Goal: Transaction & Acquisition: Download file/media

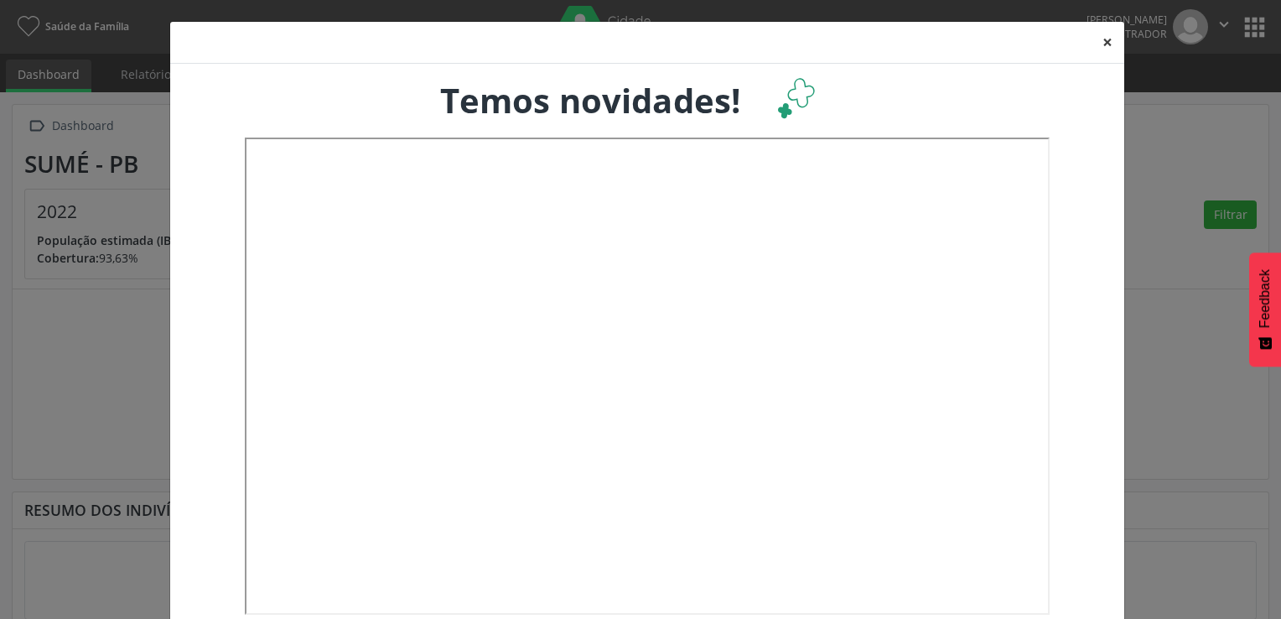
click at [1098, 43] on button "×" at bounding box center [1107, 42] width 34 height 41
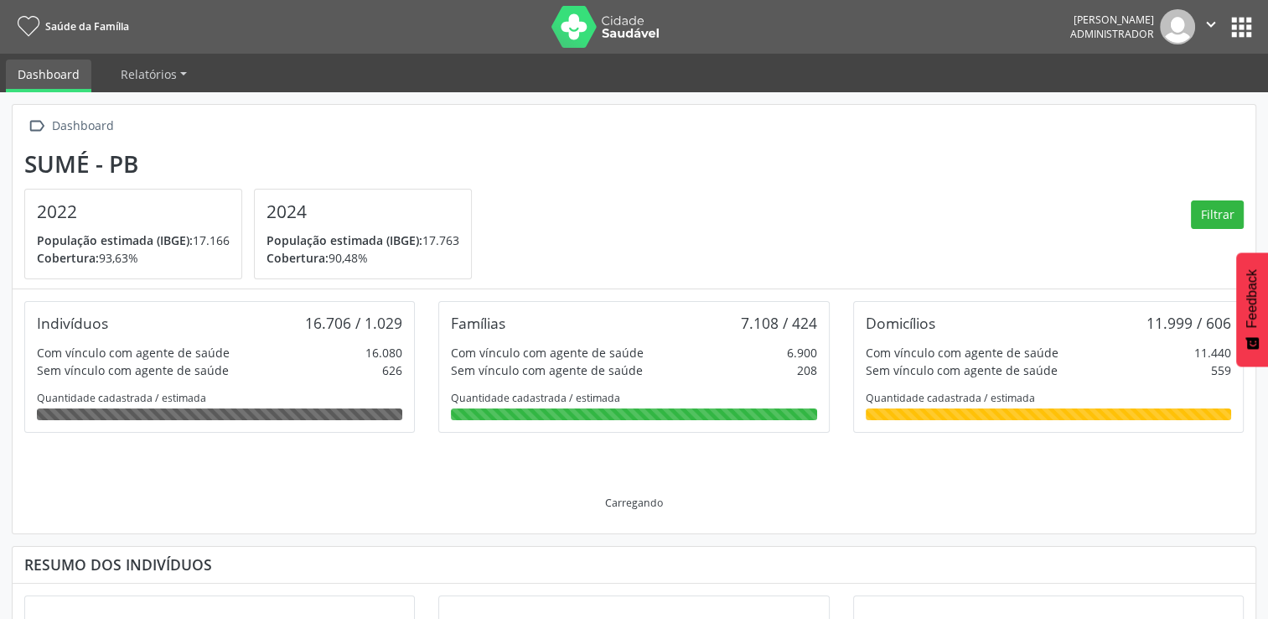
click at [1246, 20] on button "apps" at bounding box center [1241, 27] width 29 height 29
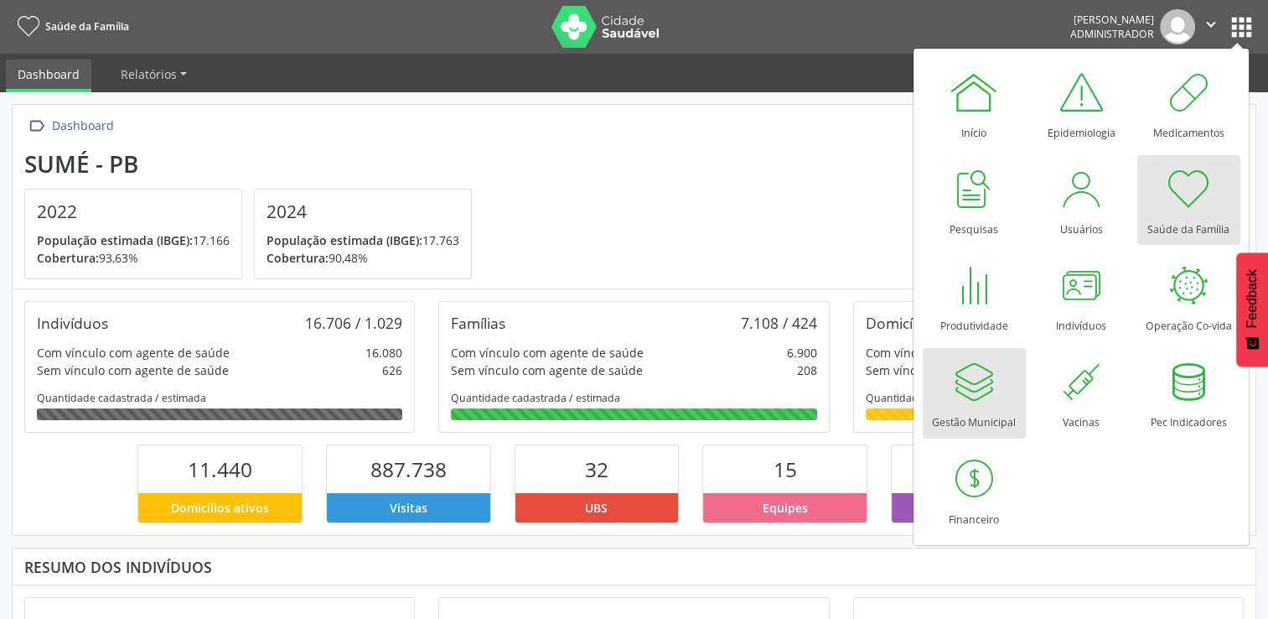
click at [981, 412] on div "Gestão Municipal" at bounding box center [974, 417] width 84 height 23
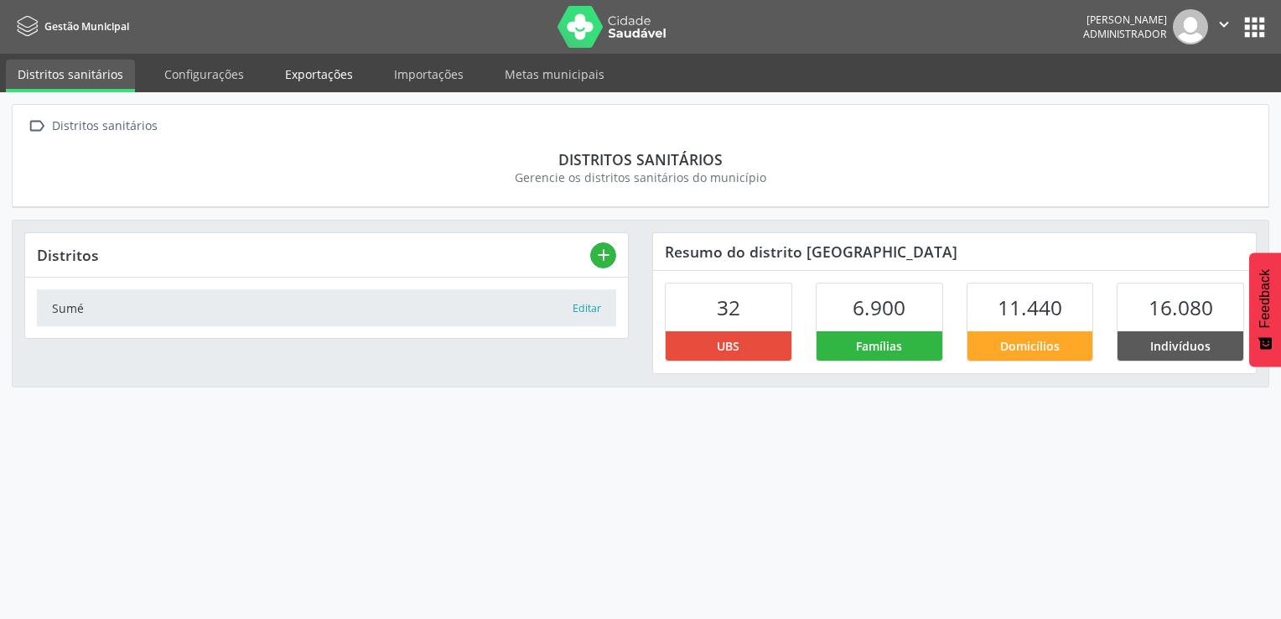
click at [299, 82] on link "Exportações" at bounding box center [318, 74] width 91 height 29
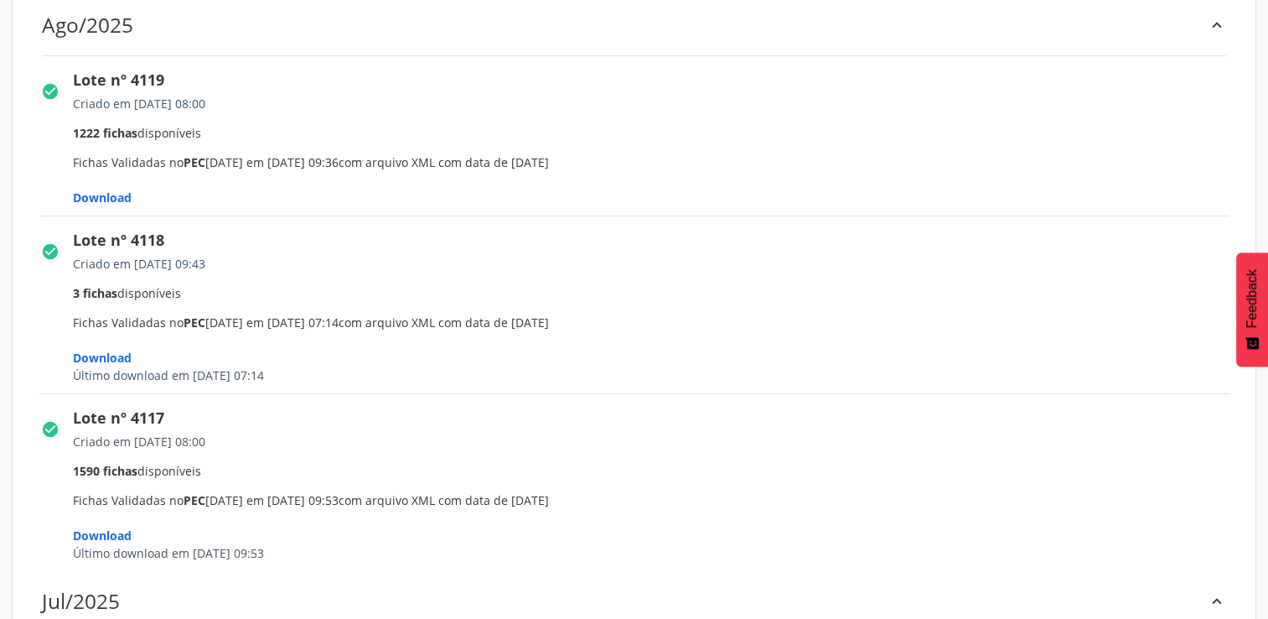
scroll to position [419, 0]
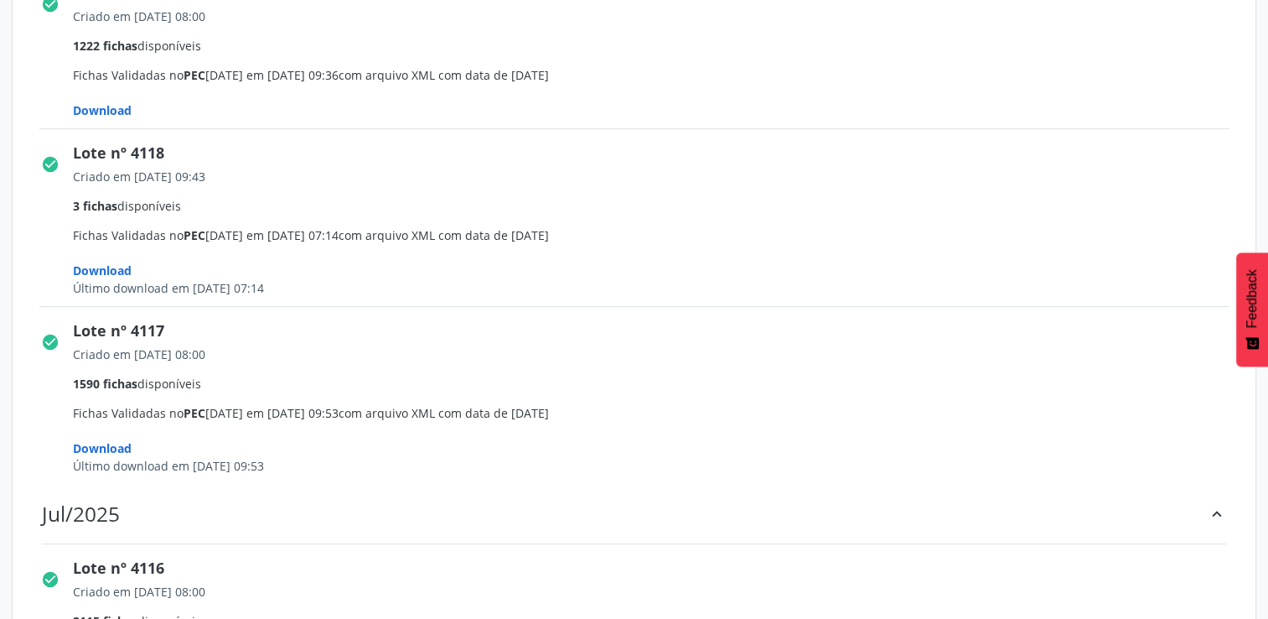
click at [108, 112] on span "Download" at bounding box center [102, 110] width 59 height 16
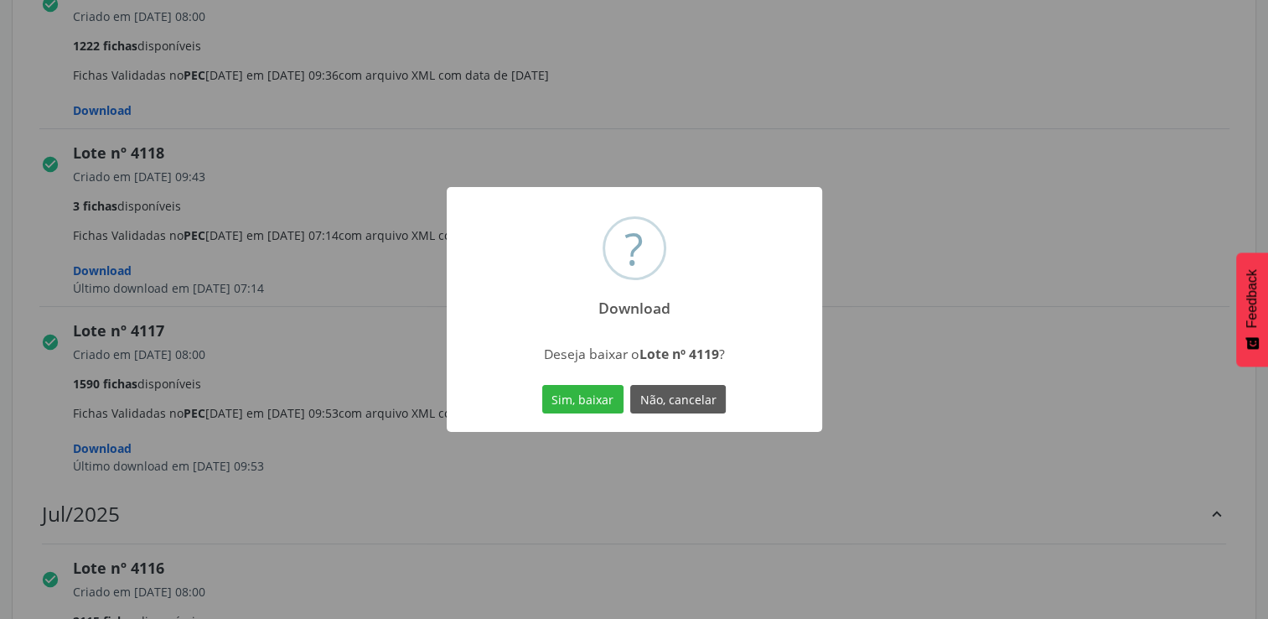
click at [594, 412] on button "Sim, baixar" at bounding box center [582, 399] width 81 height 28
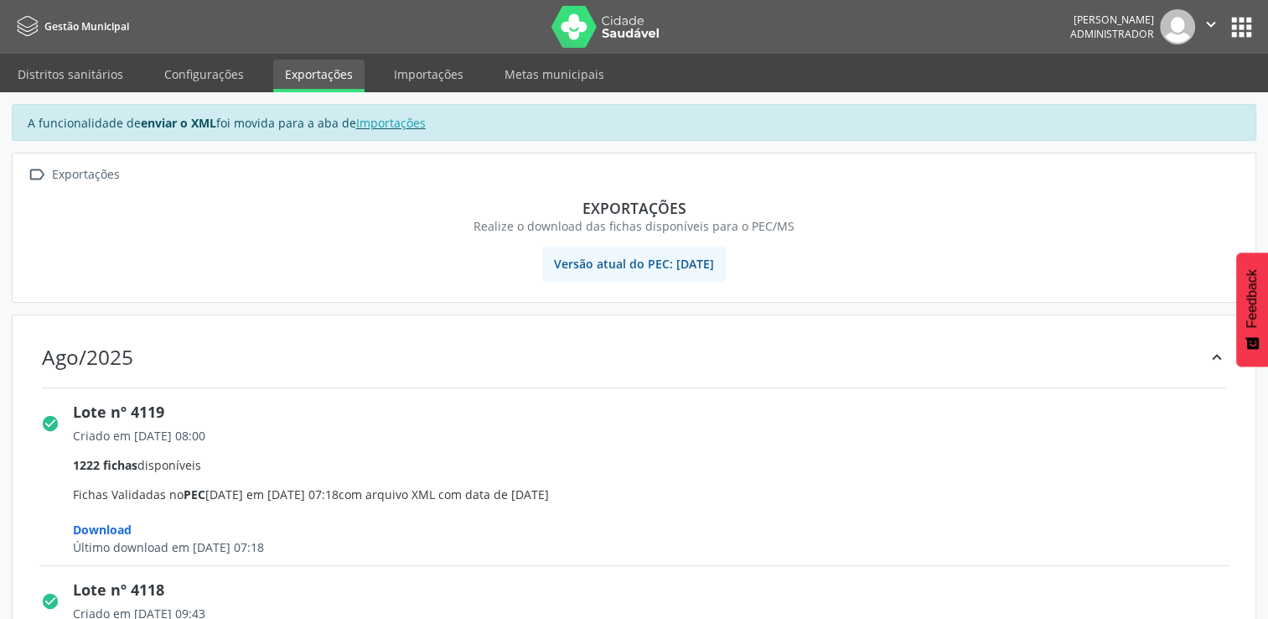
click at [1193, 13] on div "[PERSON_NAME] Administrador" at bounding box center [1132, 26] width 125 height 35
click at [1210, 23] on icon "" at bounding box center [1211, 24] width 18 height 18
click at [1183, 103] on link "Sair" at bounding box center [1168, 102] width 116 height 23
